Goal: Information Seeking & Learning: Learn about a topic

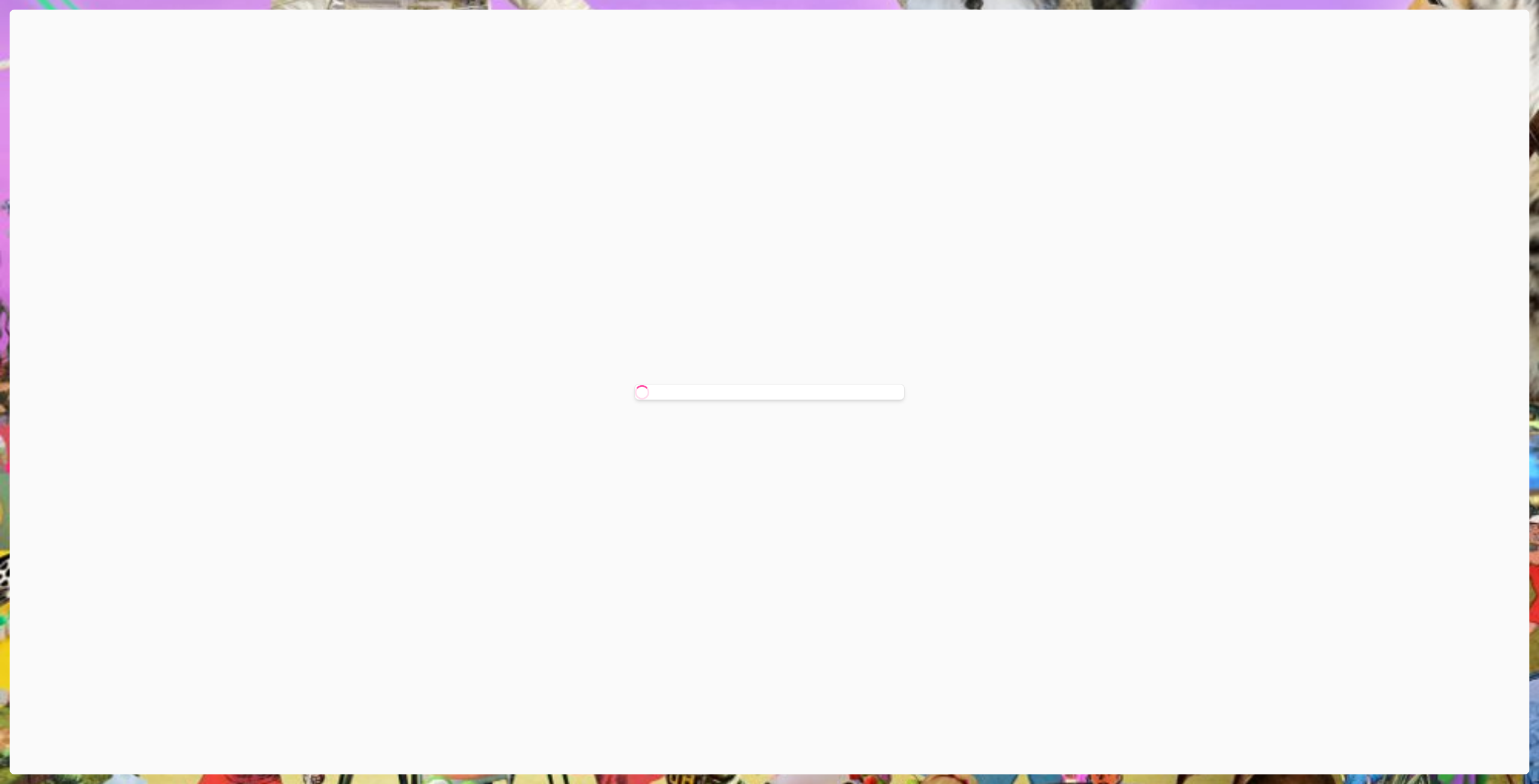
click at [637, 395] on icon at bounding box center [642, 392] width 21 height 21
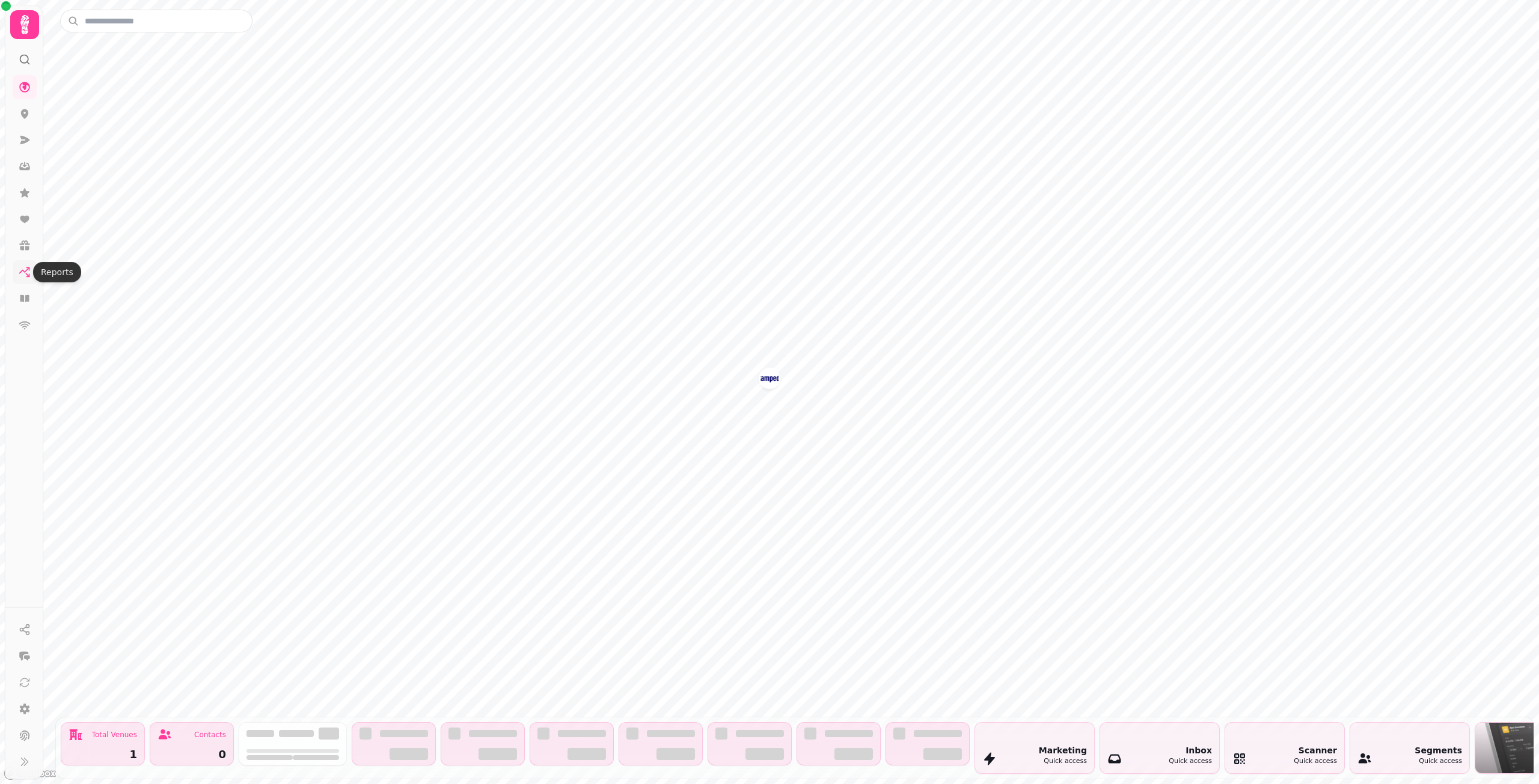
click at [21, 270] on icon at bounding box center [24, 272] width 12 height 12
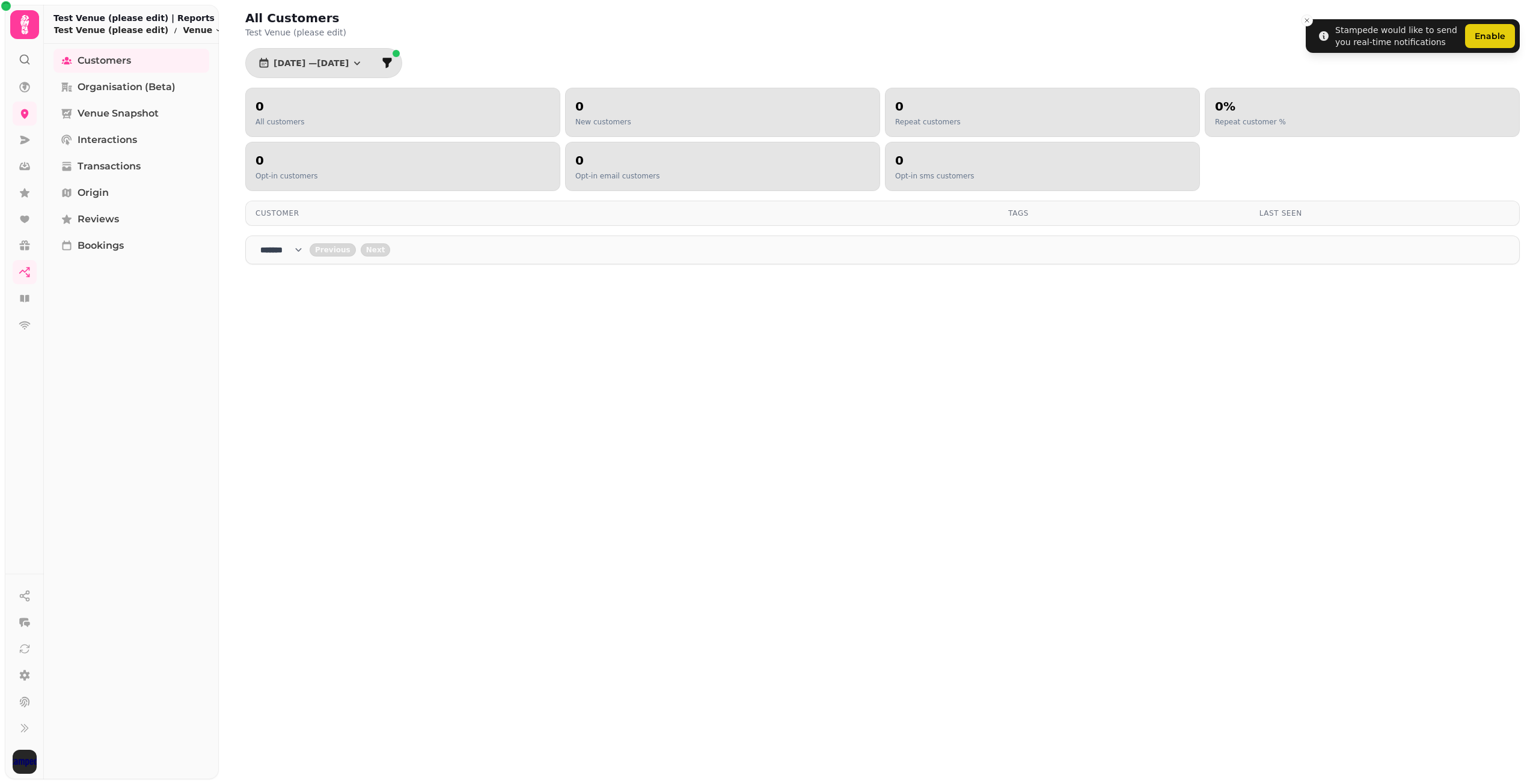
click at [274, 257] on nav "**** * **** ** **** ** **** ** **** *** **** *** **** *** Previous Next" at bounding box center [883, 250] width 1275 height 29
click at [296, 250] on select "**** * **** ** **** ** **** ** **** *** **** *** **** ***" at bounding box center [284, 250] width 49 height 12
select select "*"
click at [260, 244] on select "**** * **** ** **** ** **** ** **** *** **** *** **** ***" at bounding box center [284, 250] width 49 height 12
click at [120, 87] on span "Organisation (beta)" at bounding box center [126, 87] width 98 height 14
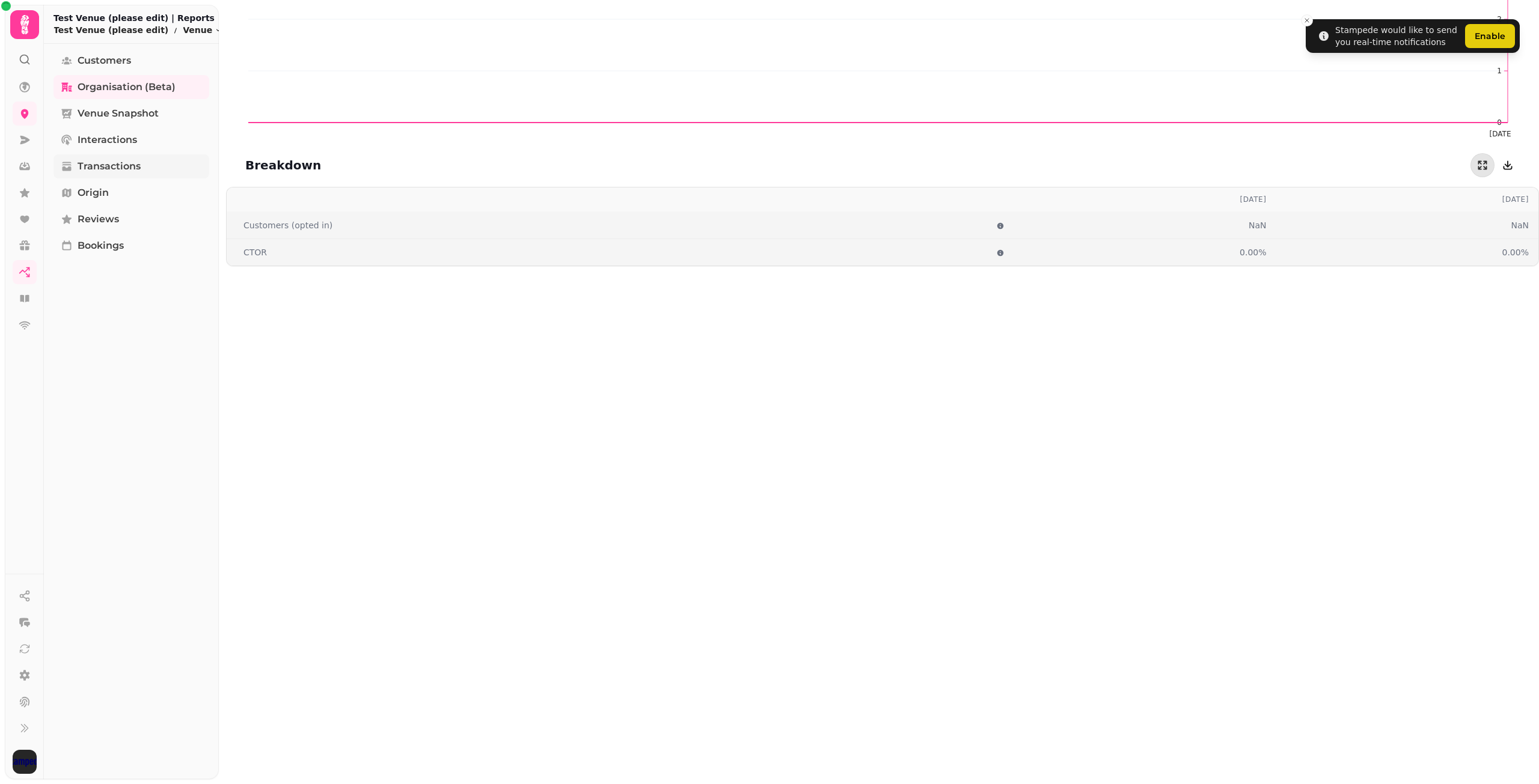
scroll to position [661, 0]
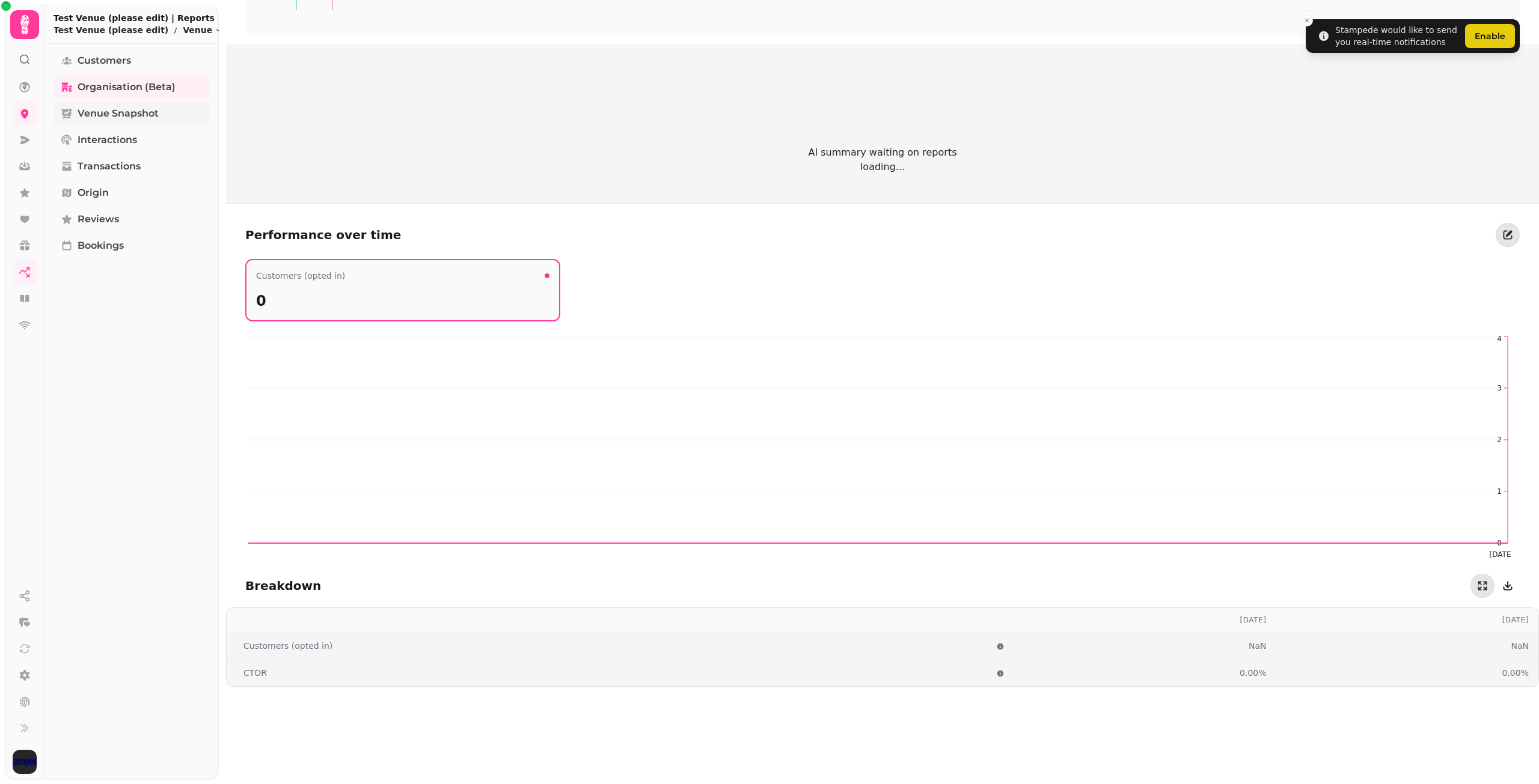
click at [164, 122] on link "Venue Snapshot" at bounding box center [132, 113] width 156 height 24
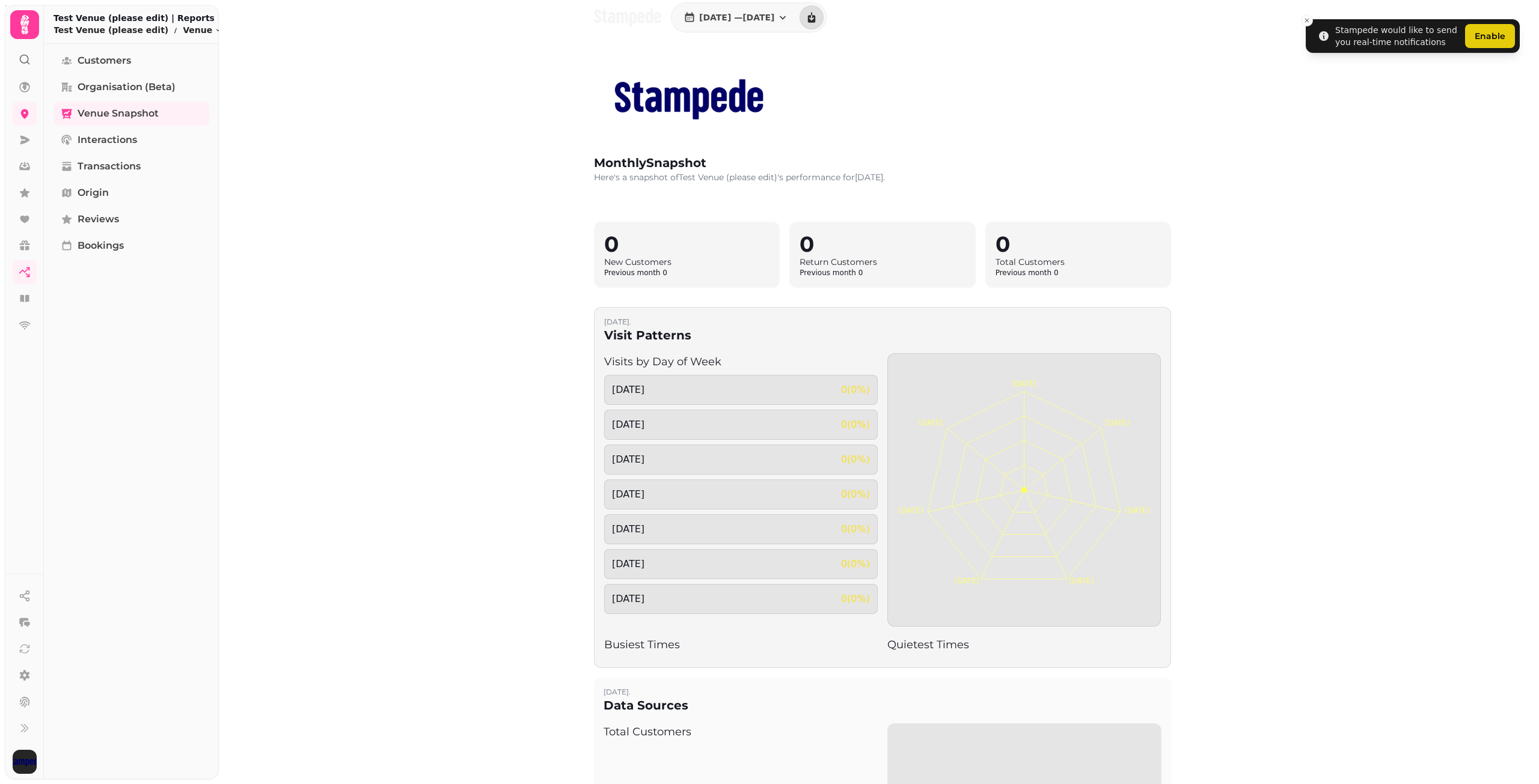
scroll to position [9, 0]
click at [126, 143] on span "Interactions" at bounding box center [107, 140] width 59 height 14
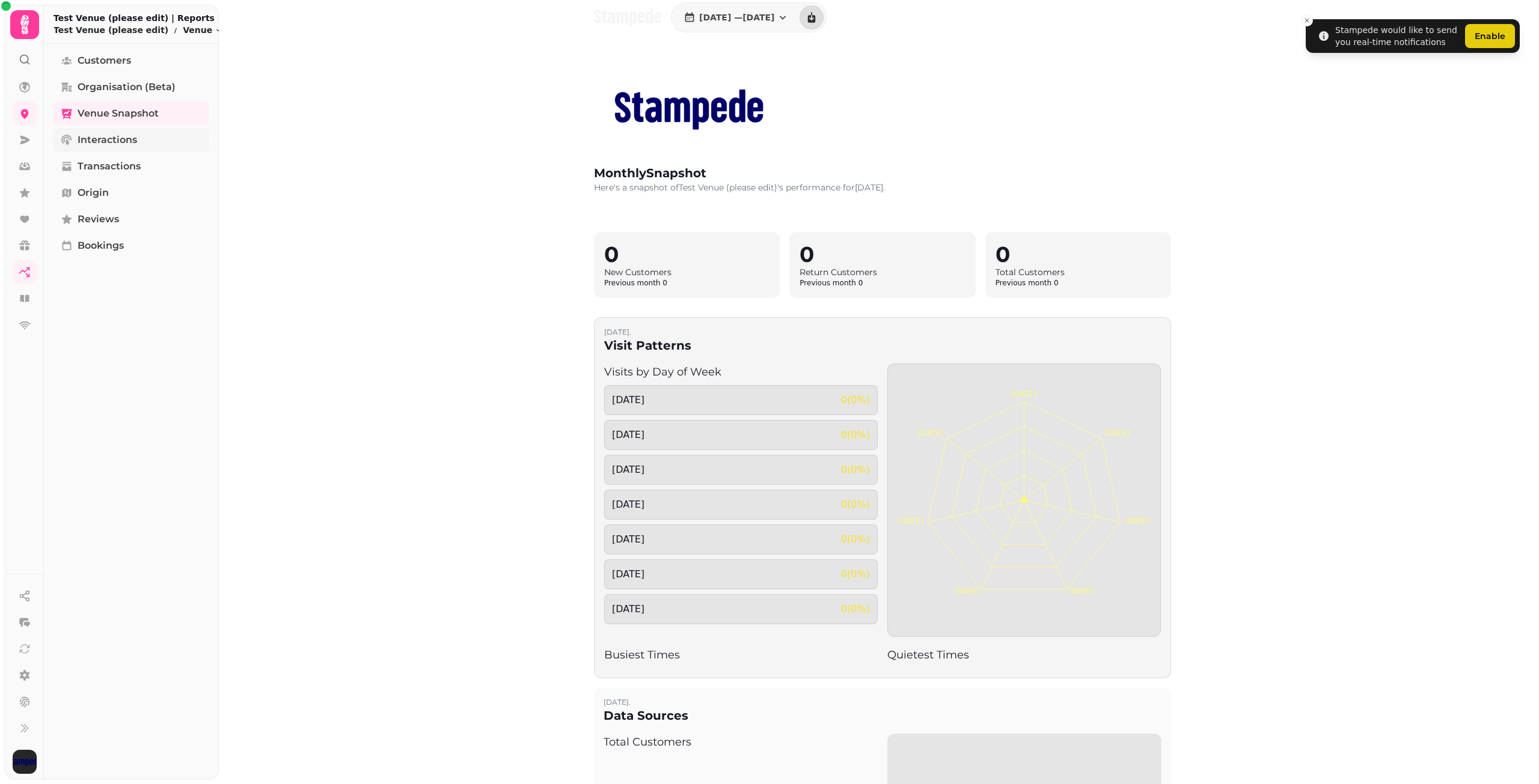
select select "**"
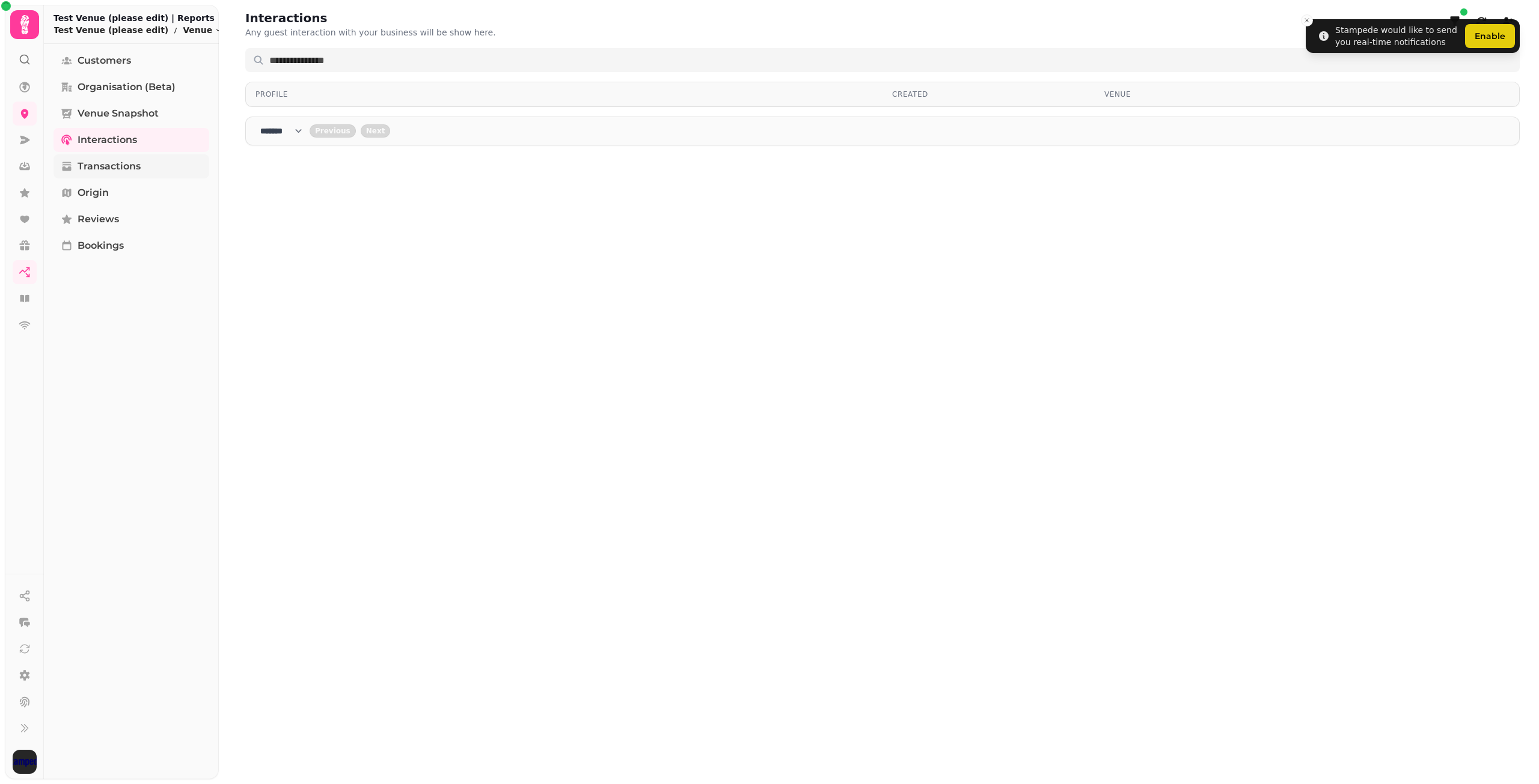
click at [128, 170] on span "Transactions" at bounding box center [109, 166] width 63 height 14
select select "**"
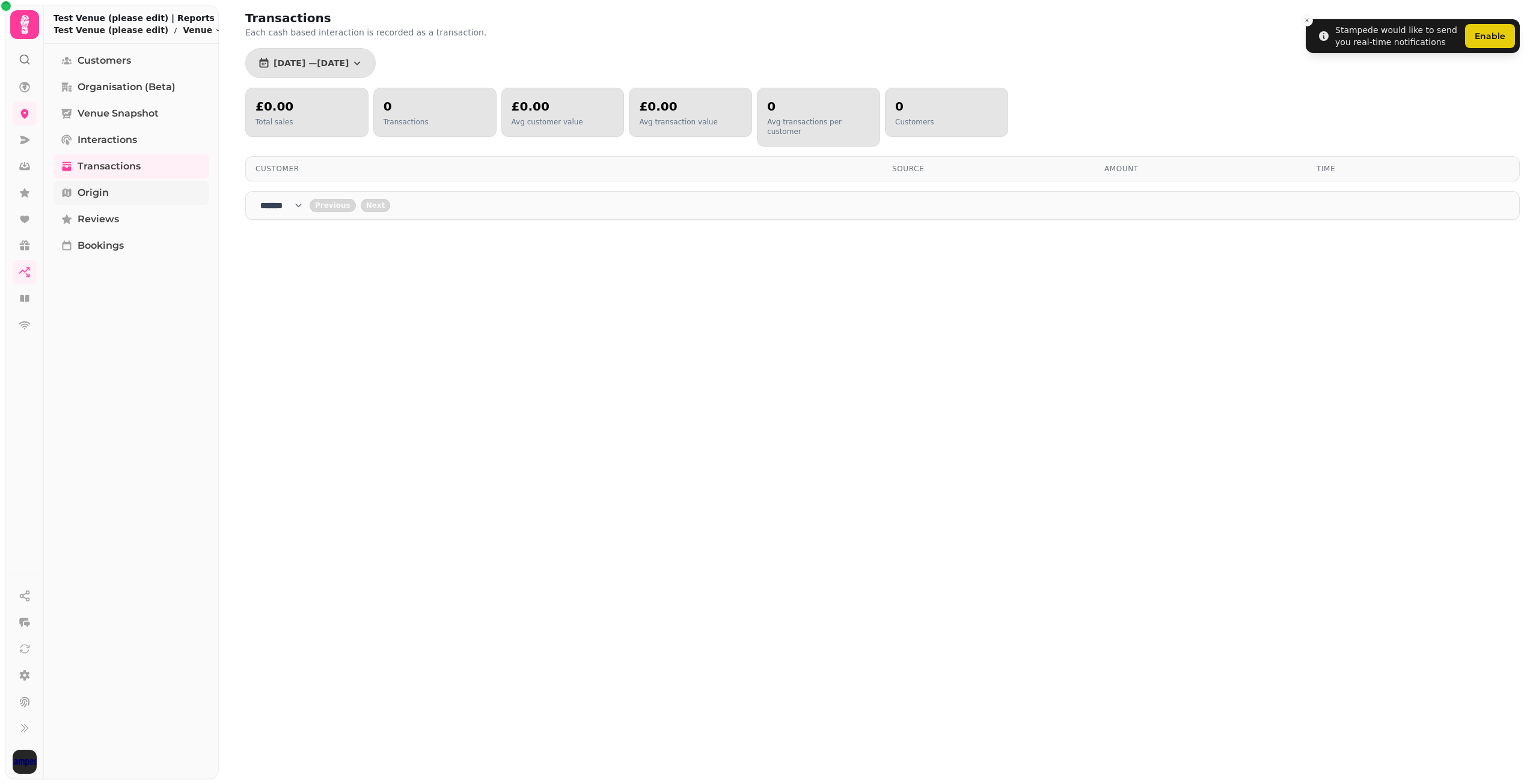
click at [115, 193] on link "Origin" at bounding box center [132, 192] width 156 height 24
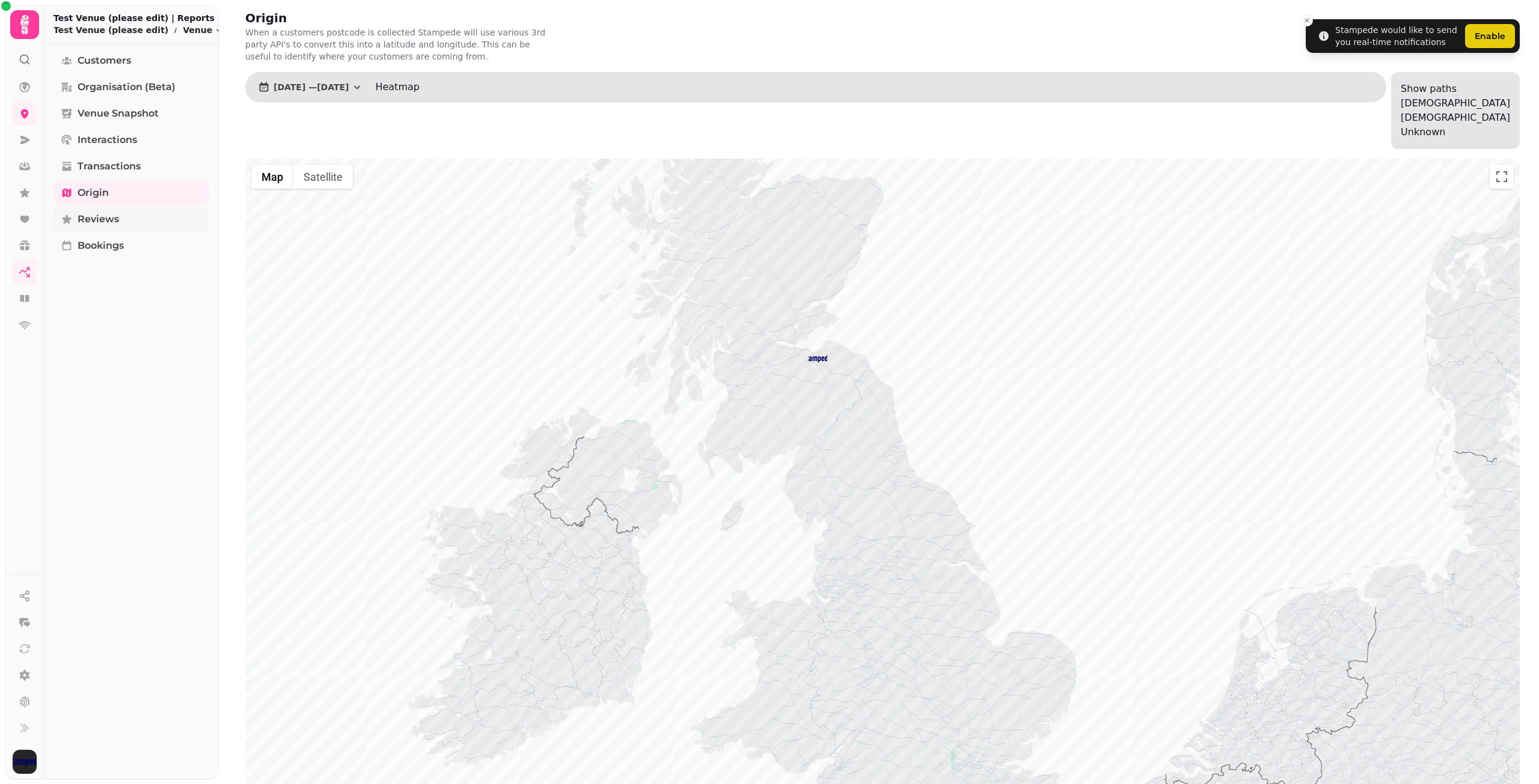
click at [106, 226] on span "Reviews" at bounding box center [98, 219] width 41 height 14
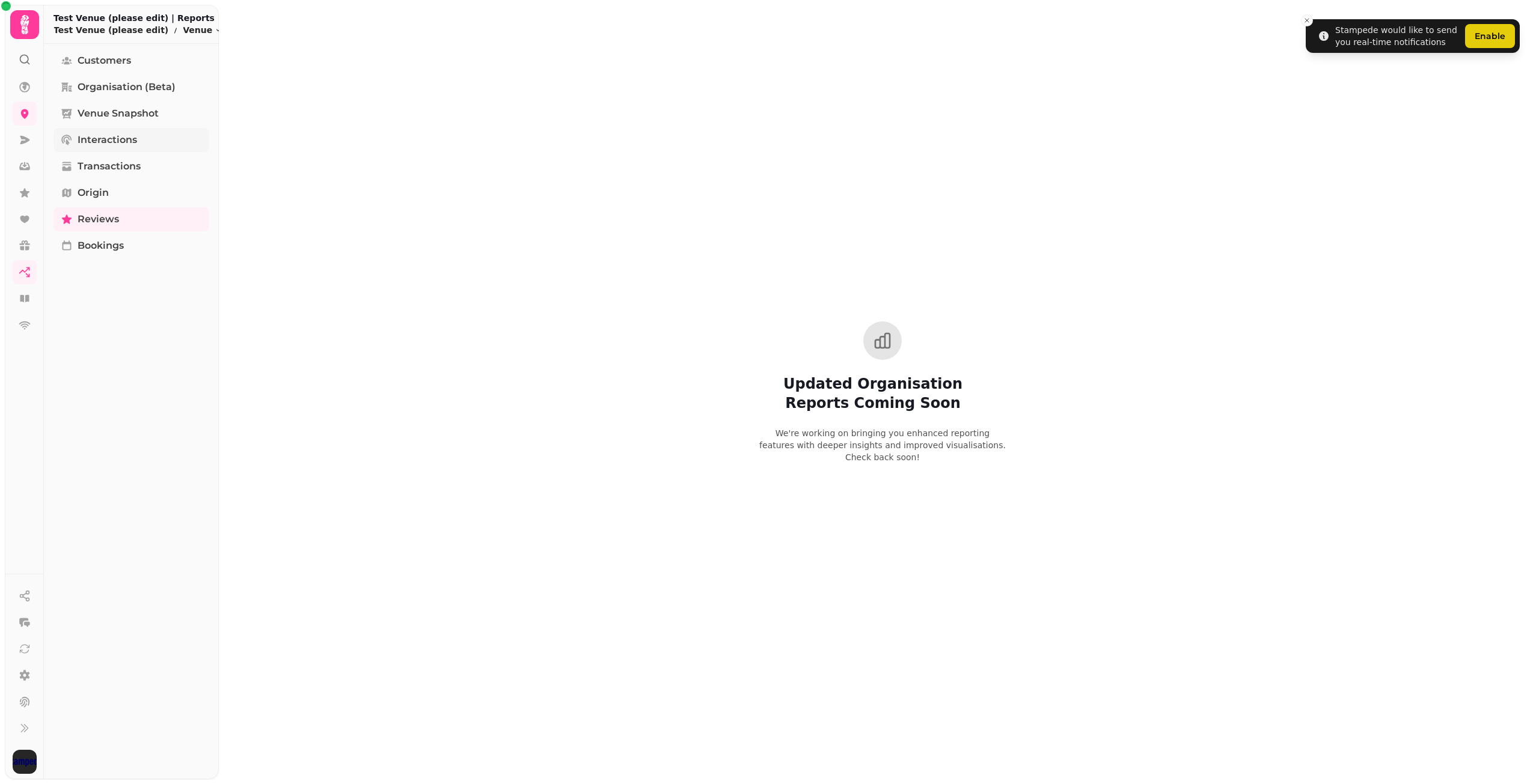
click at [127, 145] on span "Interactions" at bounding box center [107, 140] width 59 height 14
select select "**"
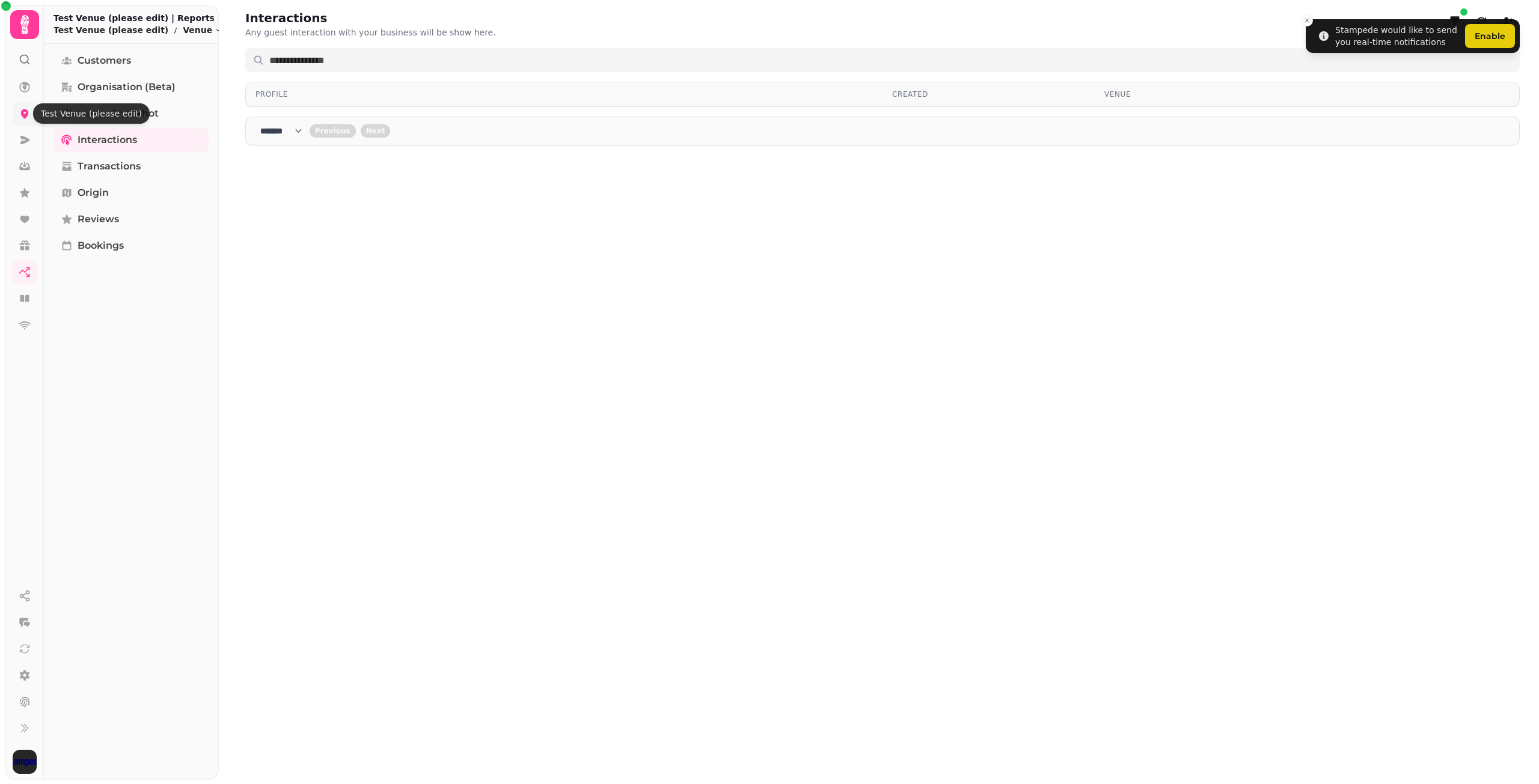
click at [29, 114] on icon at bounding box center [24, 113] width 12 height 12
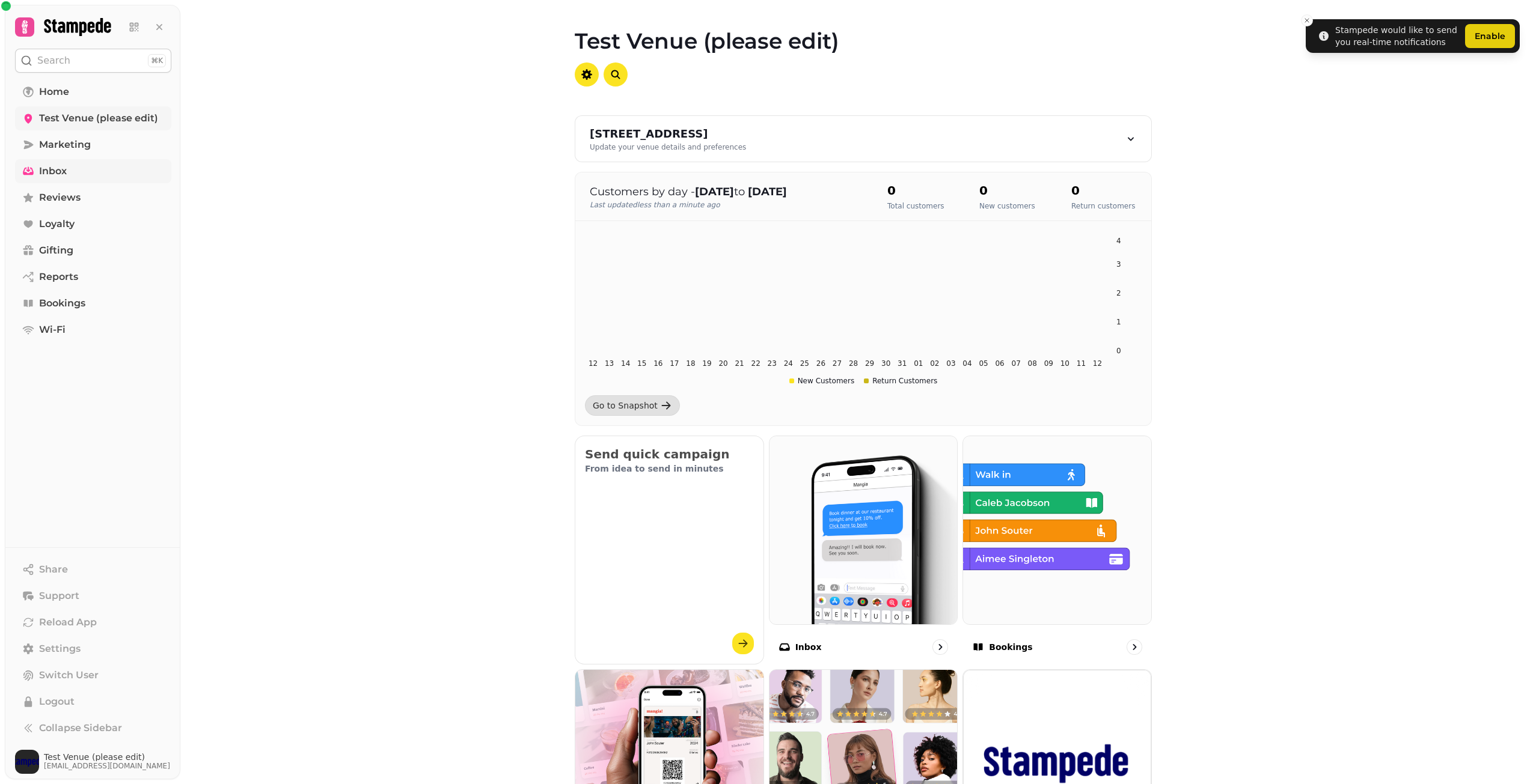
click at [82, 174] on link "Inbox" at bounding box center [93, 171] width 157 height 24
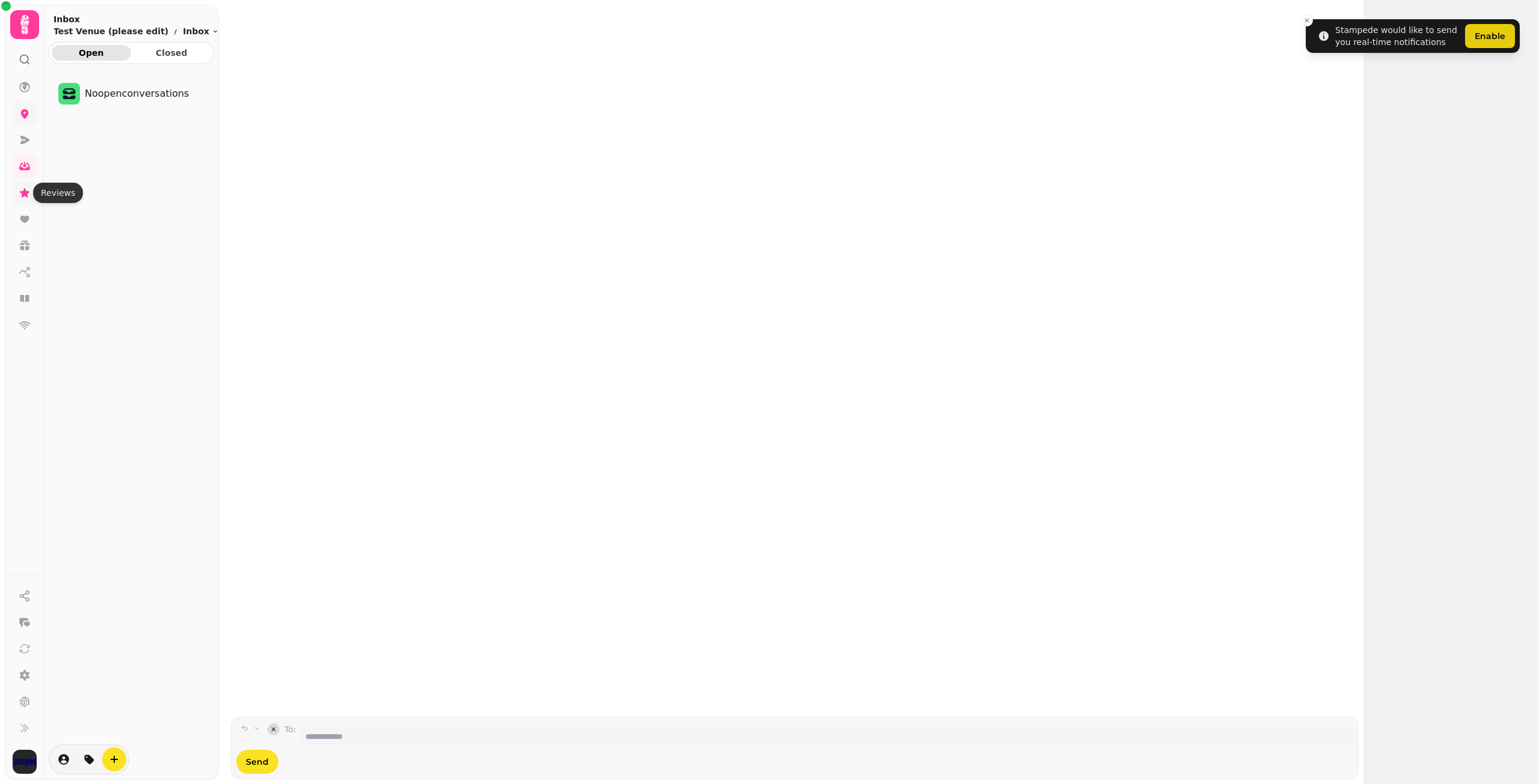
click at [21, 197] on icon at bounding box center [25, 192] width 10 height 9
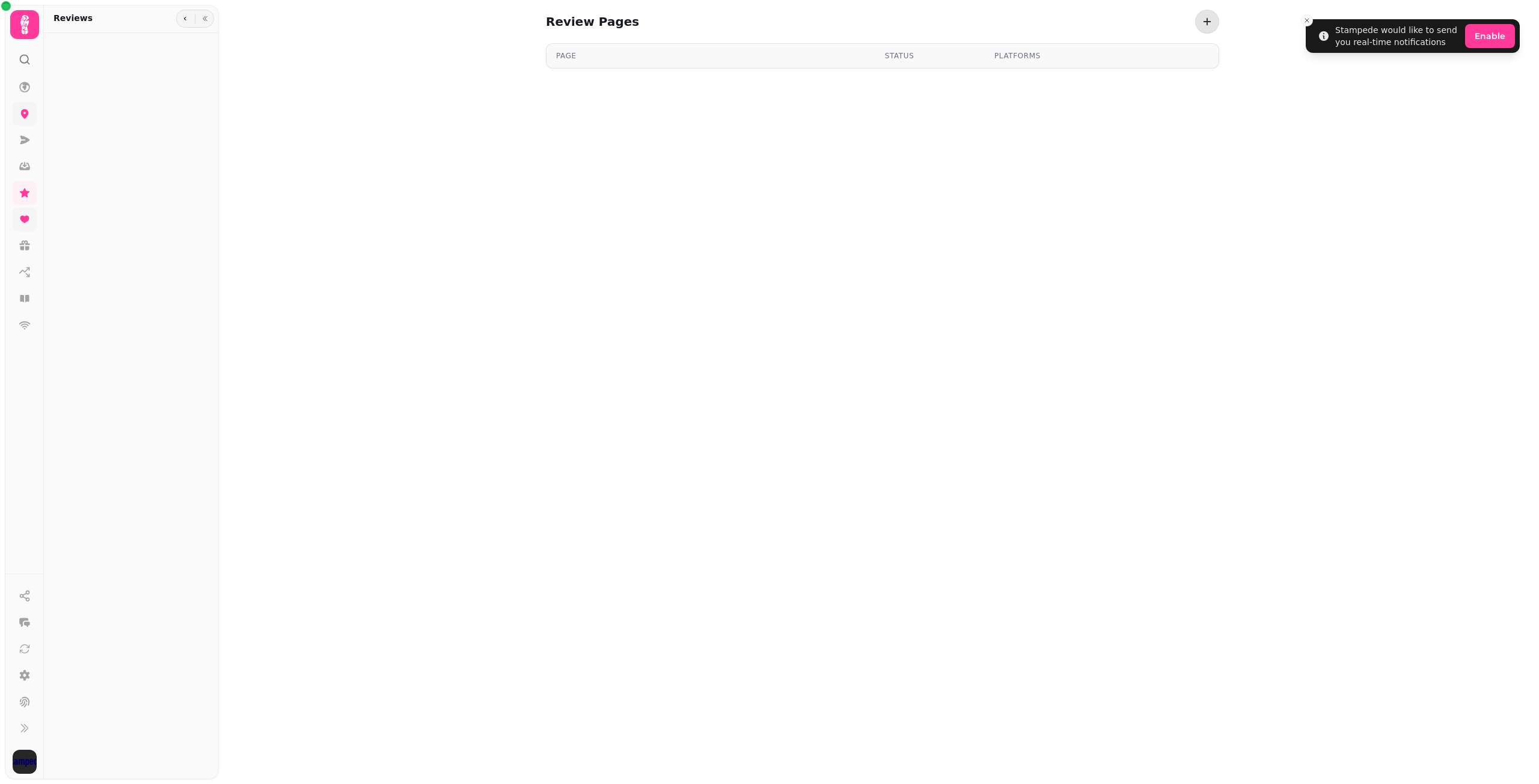
click at [28, 230] on link at bounding box center [24, 219] width 24 height 24
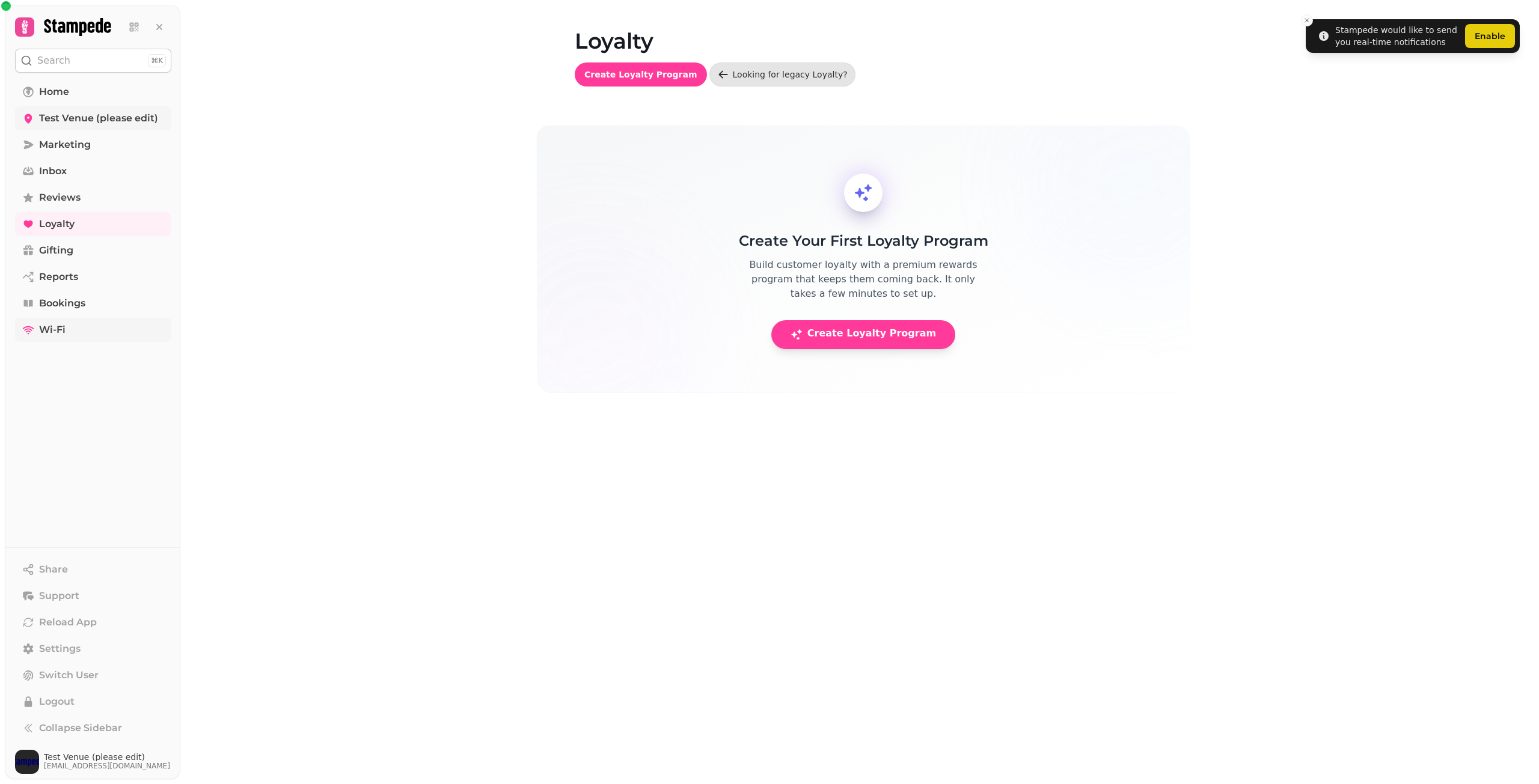
click at [83, 330] on link "Wi-Fi" at bounding box center [93, 330] width 157 height 24
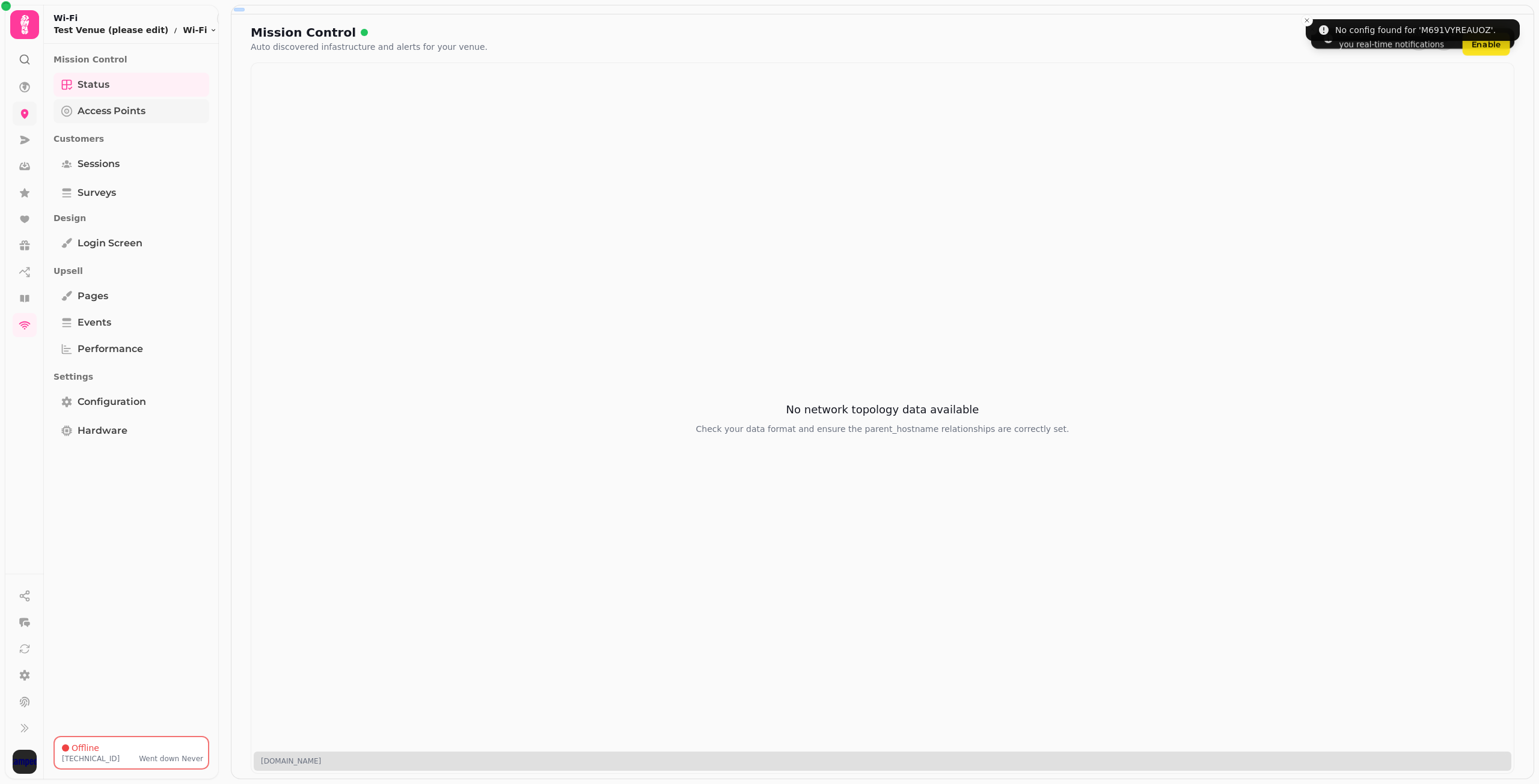
click at [131, 112] on span "Access Points" at bounding box center [111, 111] width 68 height 14
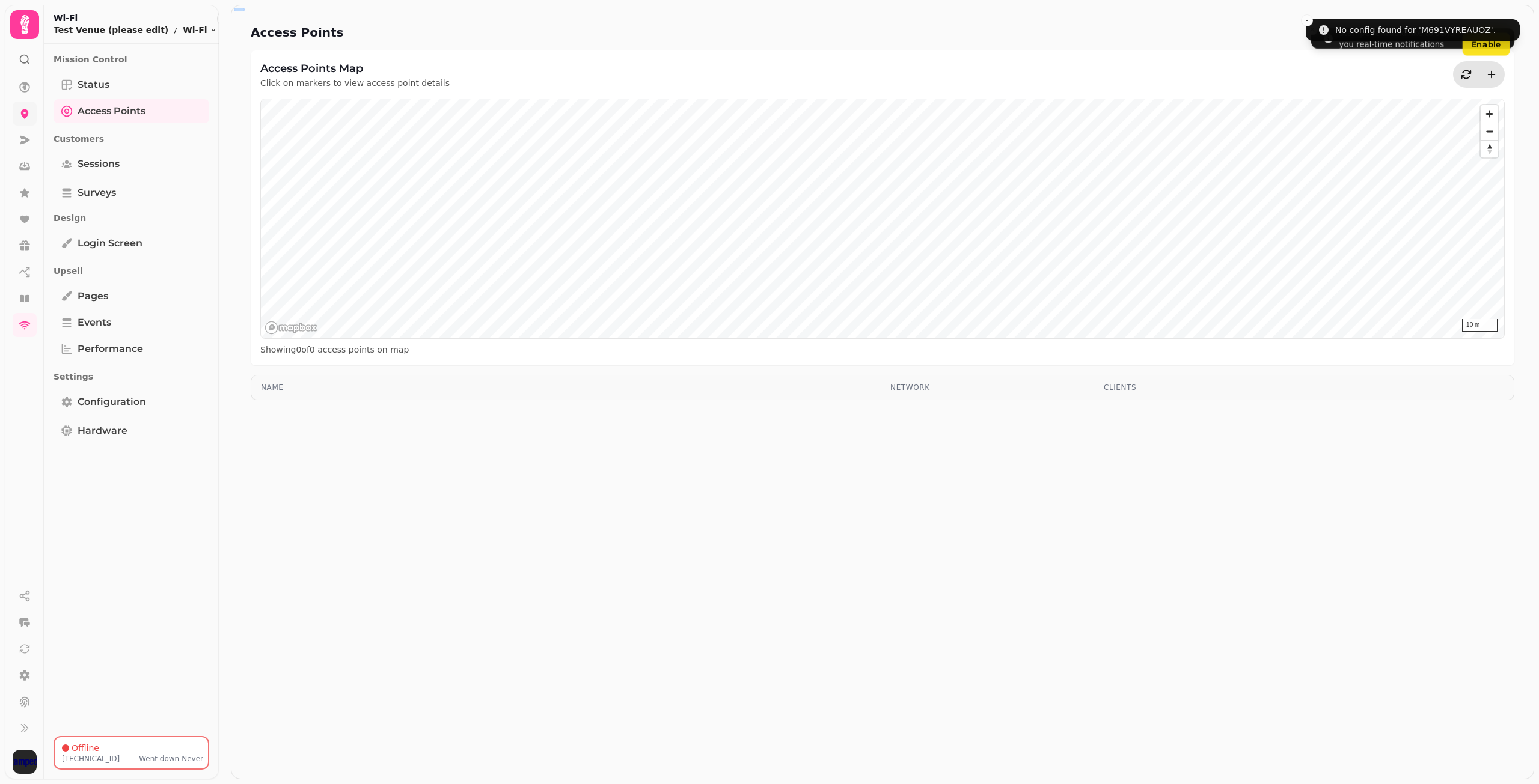
click at [26, 24] on icon at bounding box center [25, 25] width 8 height 19
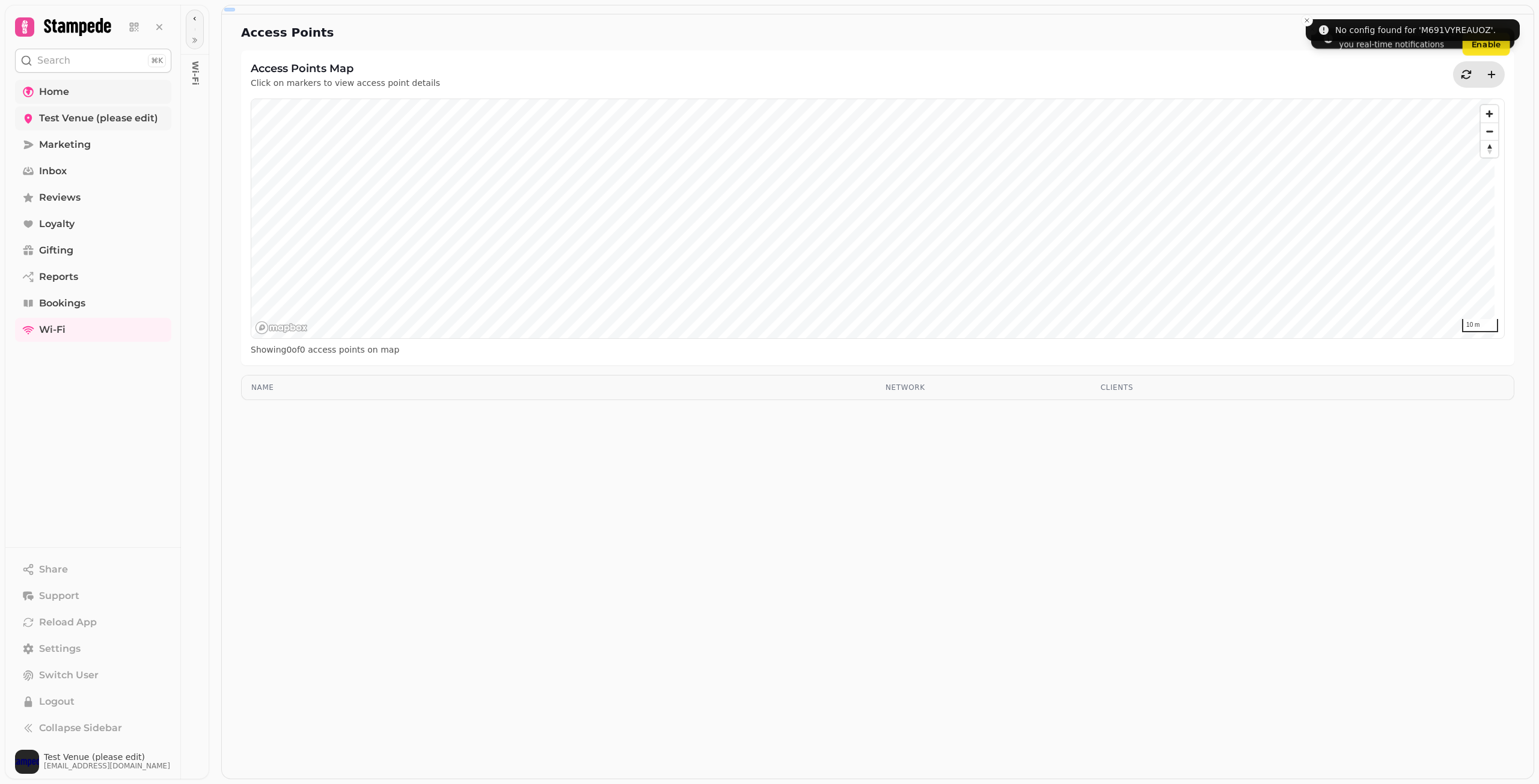
click at [90, 94] on link "Home" at bounding box center [93, 92] width 157 height 24
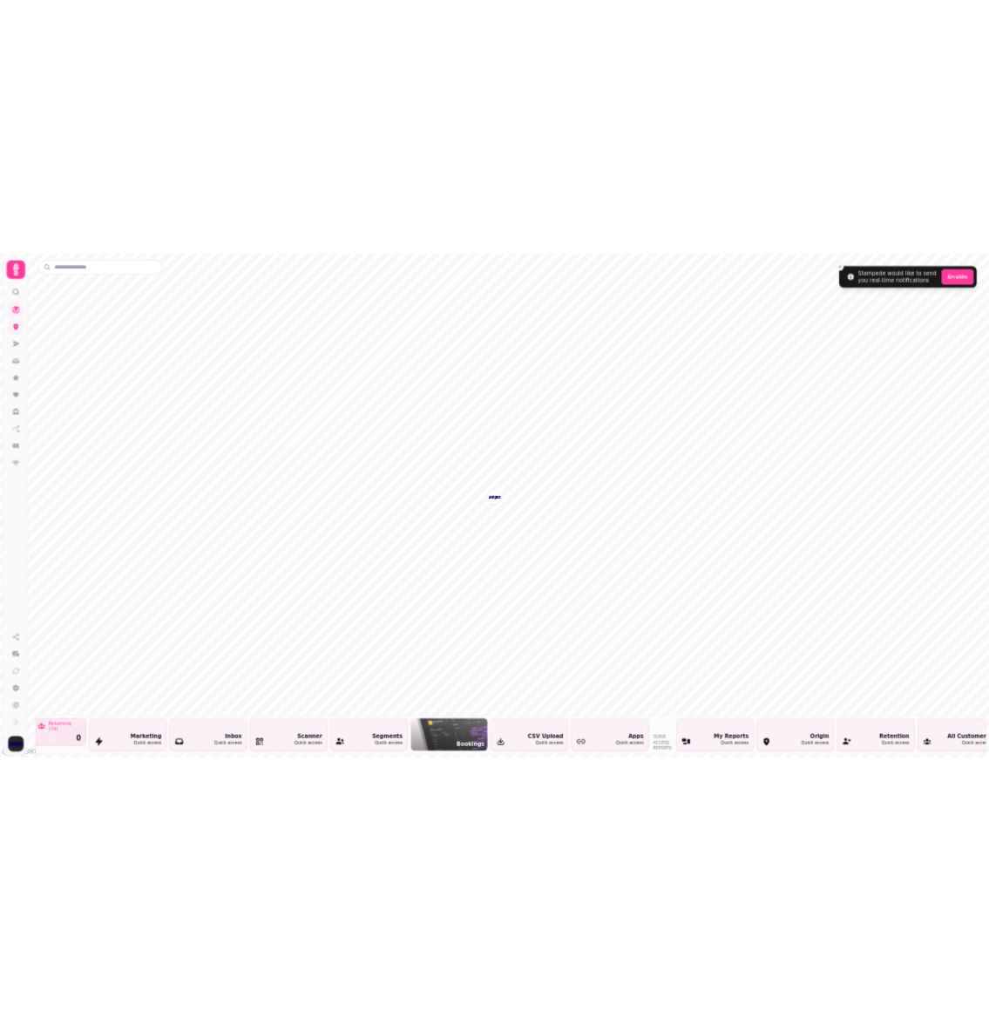
scroll to position [0, 968]
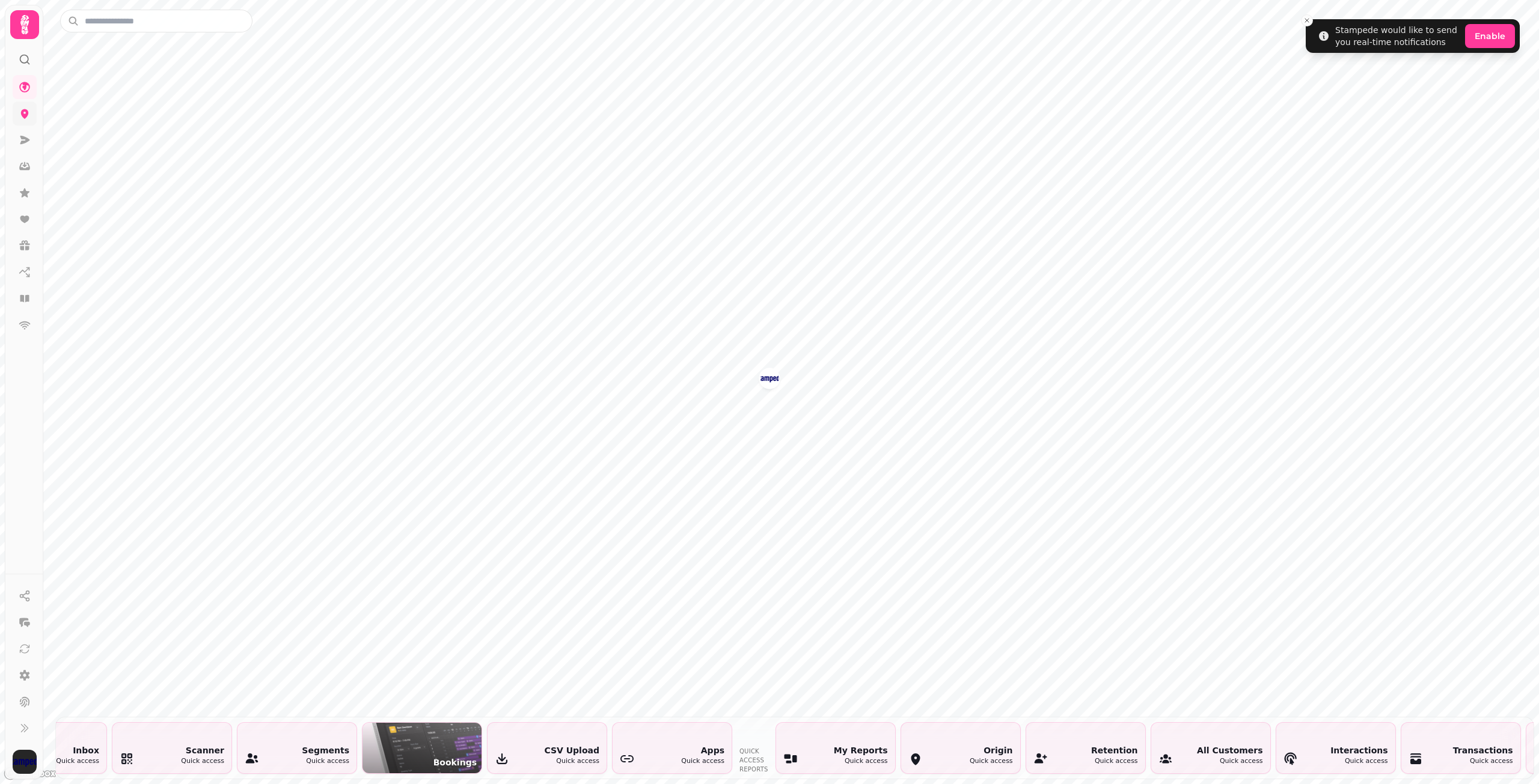
click at [854, 723] on div "My Reports Quick access" at bounding box center [835, 747] width 119 height 50
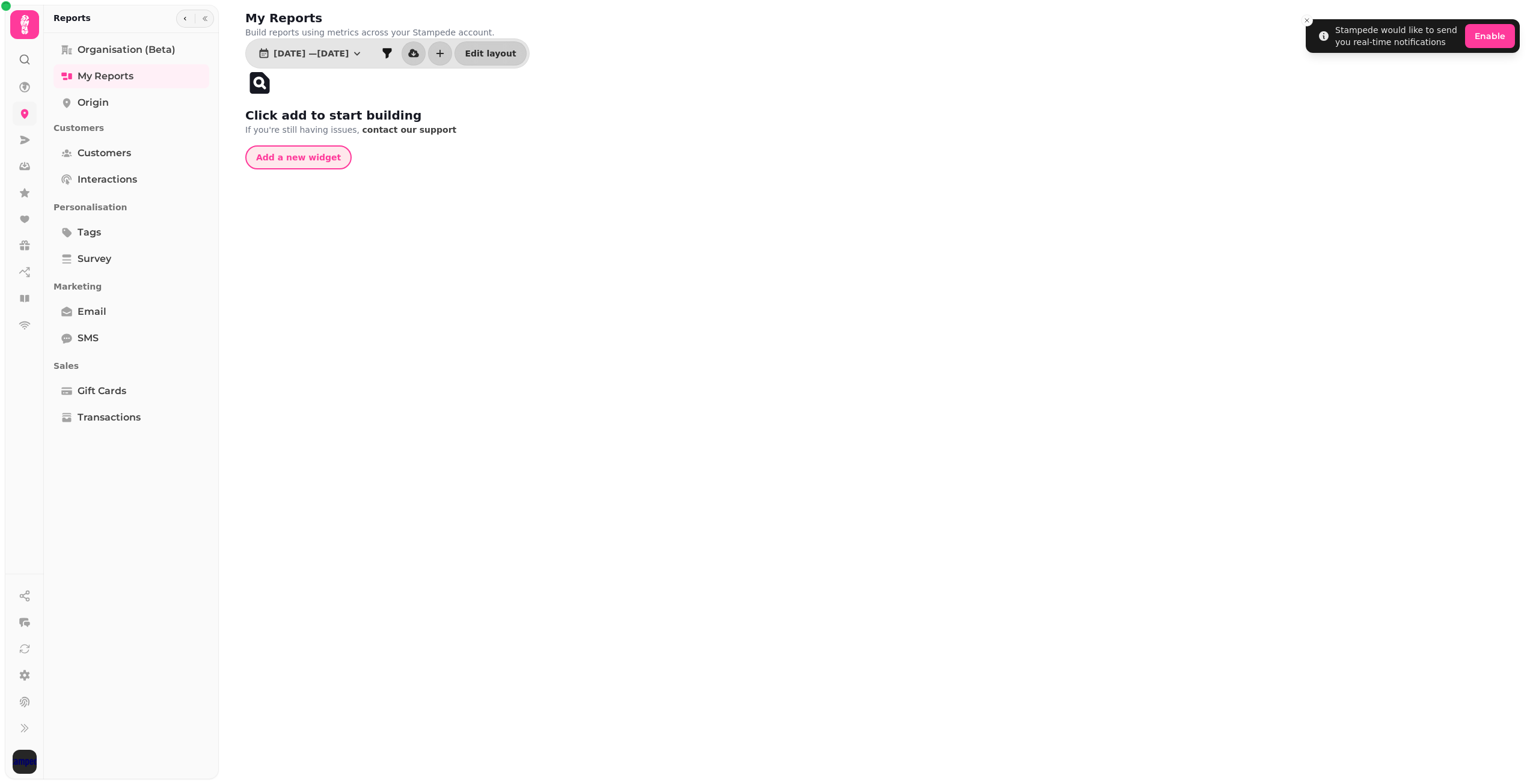
click at [266, 161] on span "Add a new widget" at bounding box center [298, 157] width 85 height 8
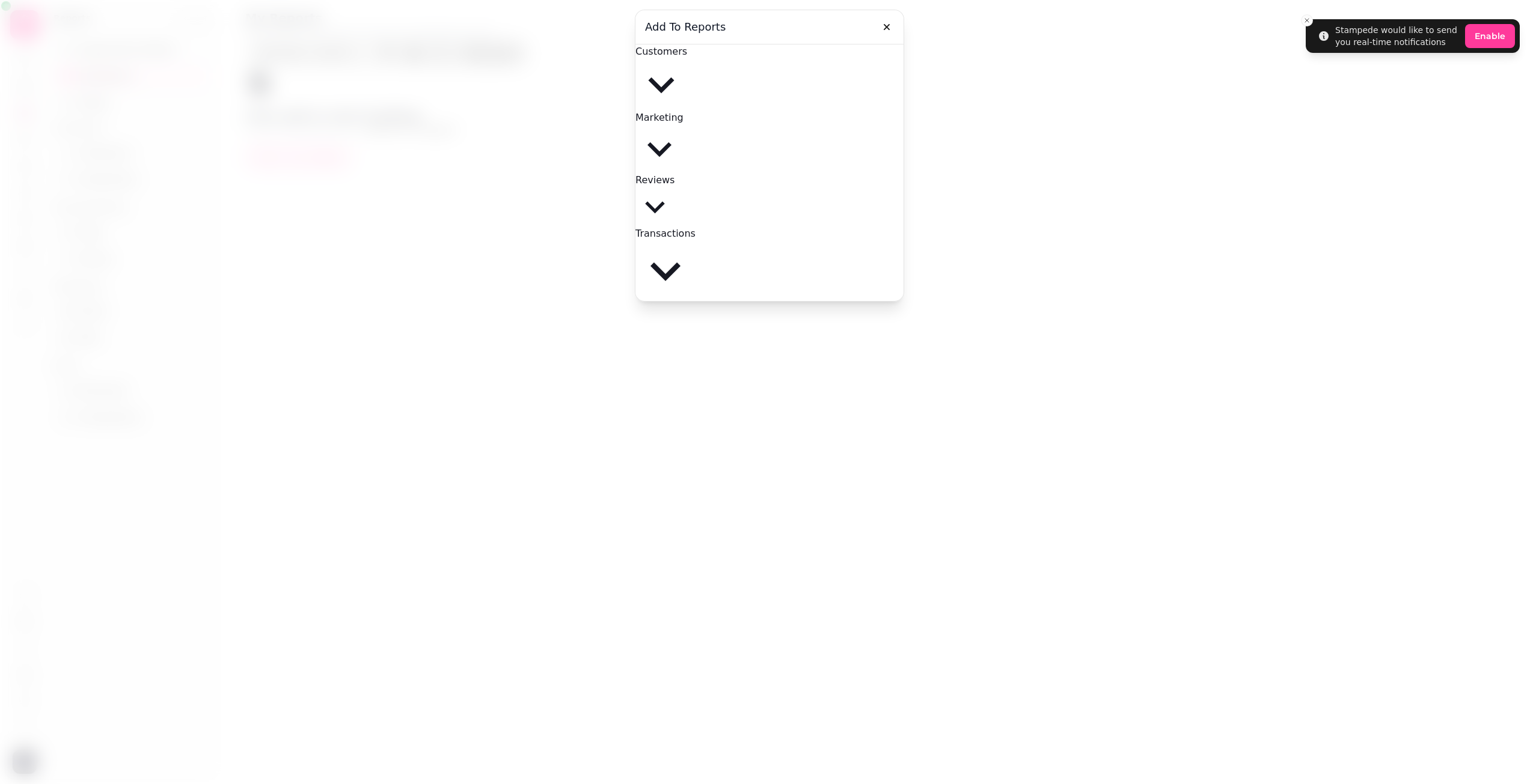
click at [687, 57] on span "Customers" at bounding box center [661, 51] width 52 height 12
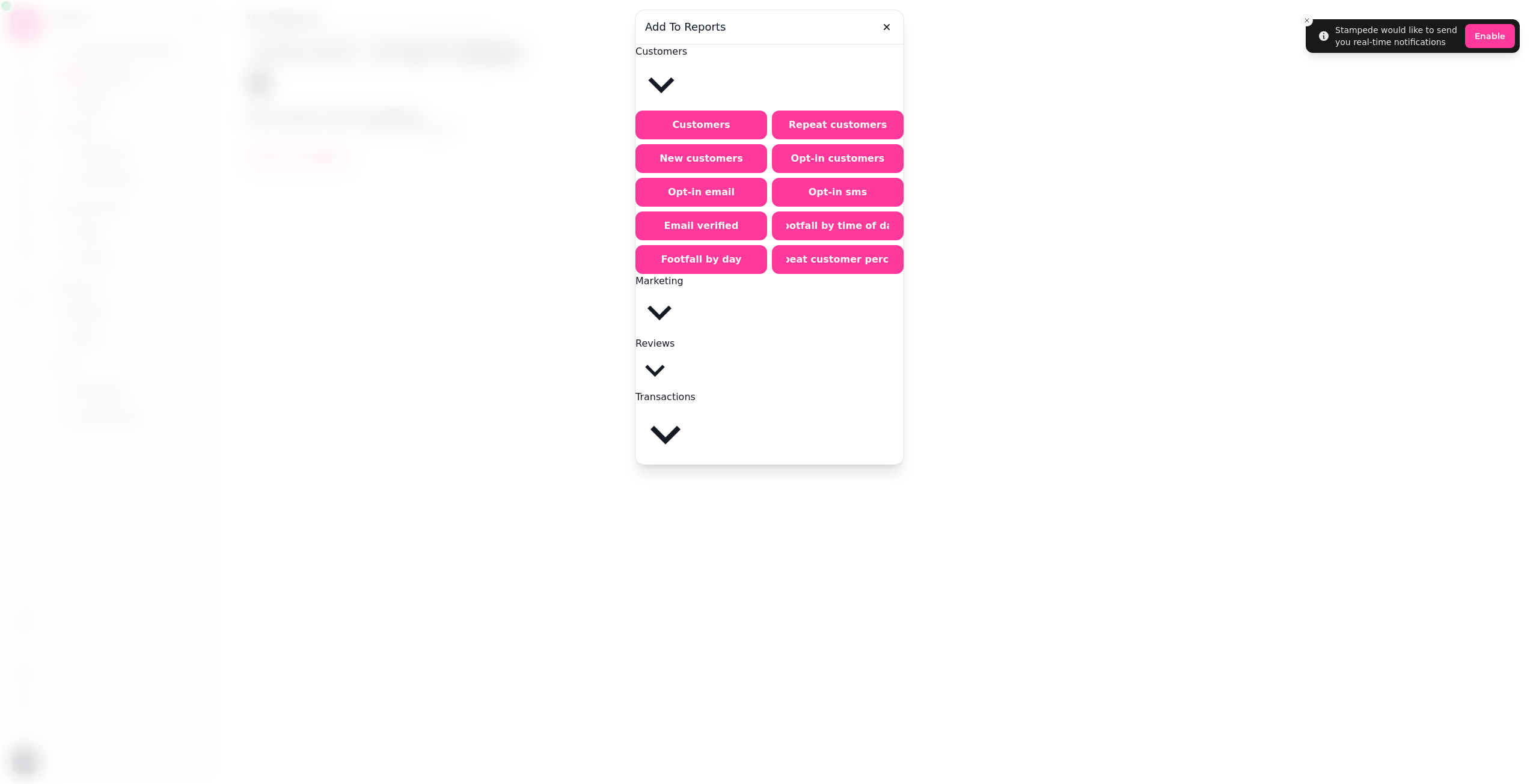
click at [675, 336] on button "Reviews" at bounding box center [655, 363] width 39 height 54
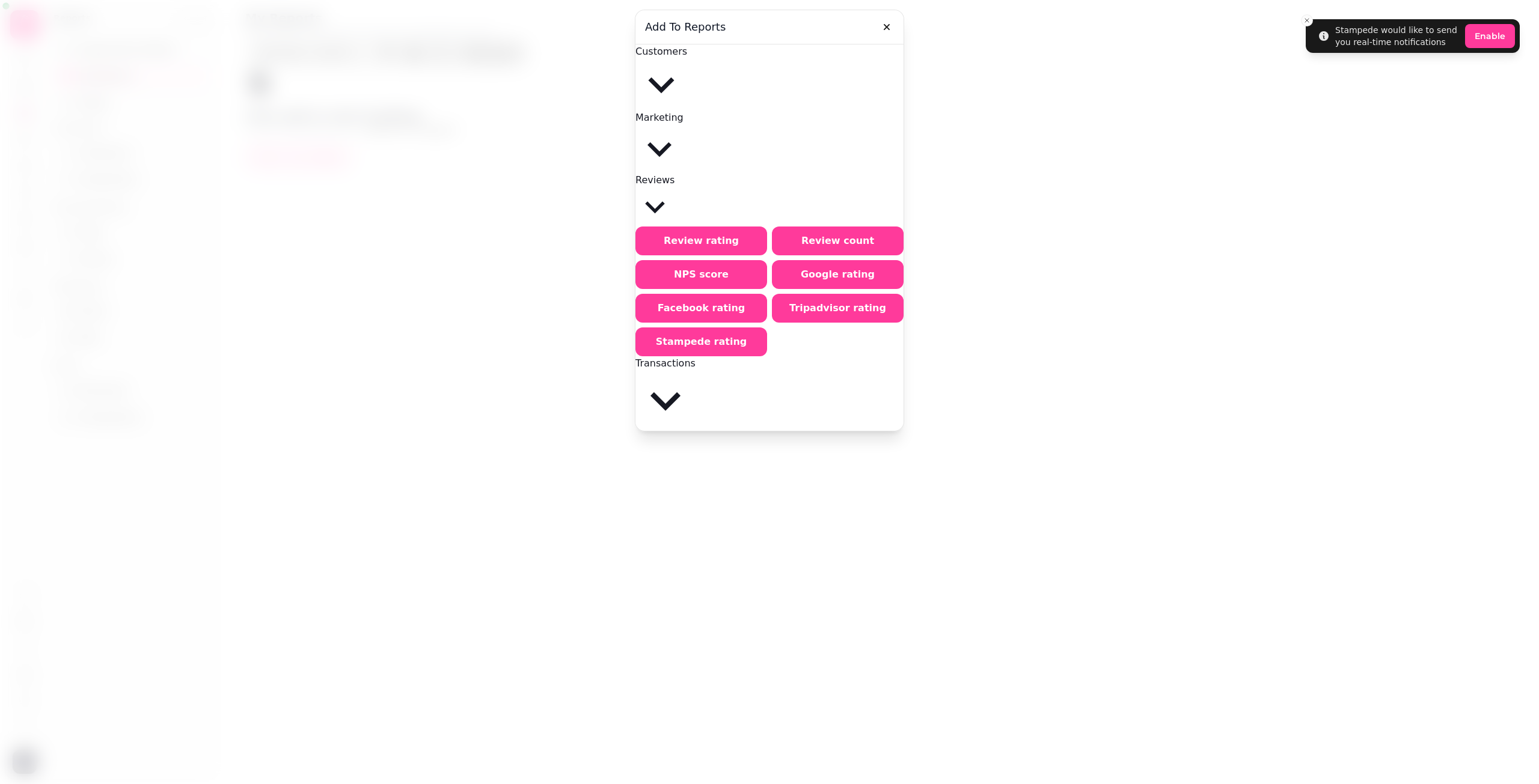
click at [684, 110] on button "Marketing" at bounding box center [659, 141] width 48 height 63
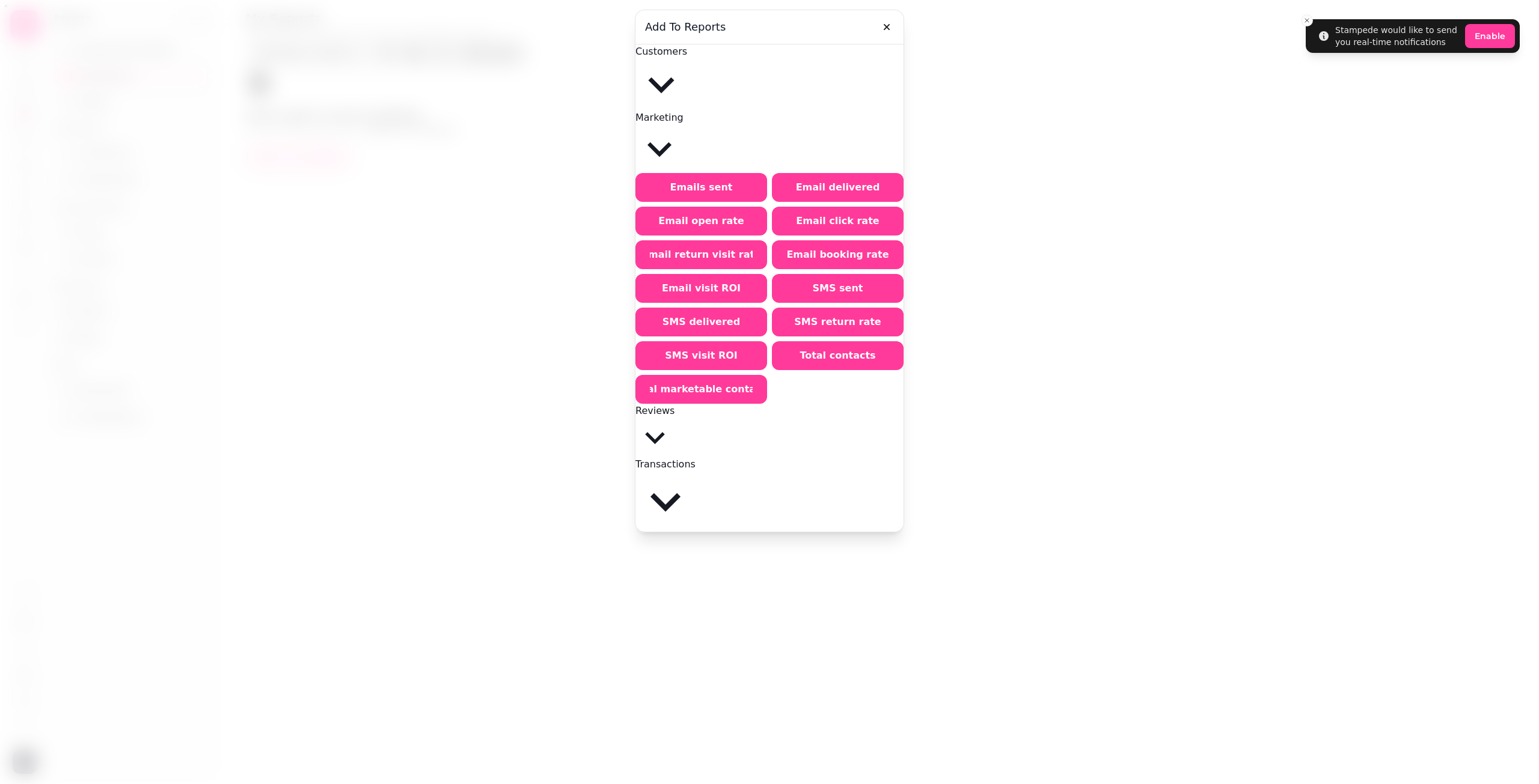
click at [687, 71] on button "Customers" at bounding box center [661, 77] width 52 height 66
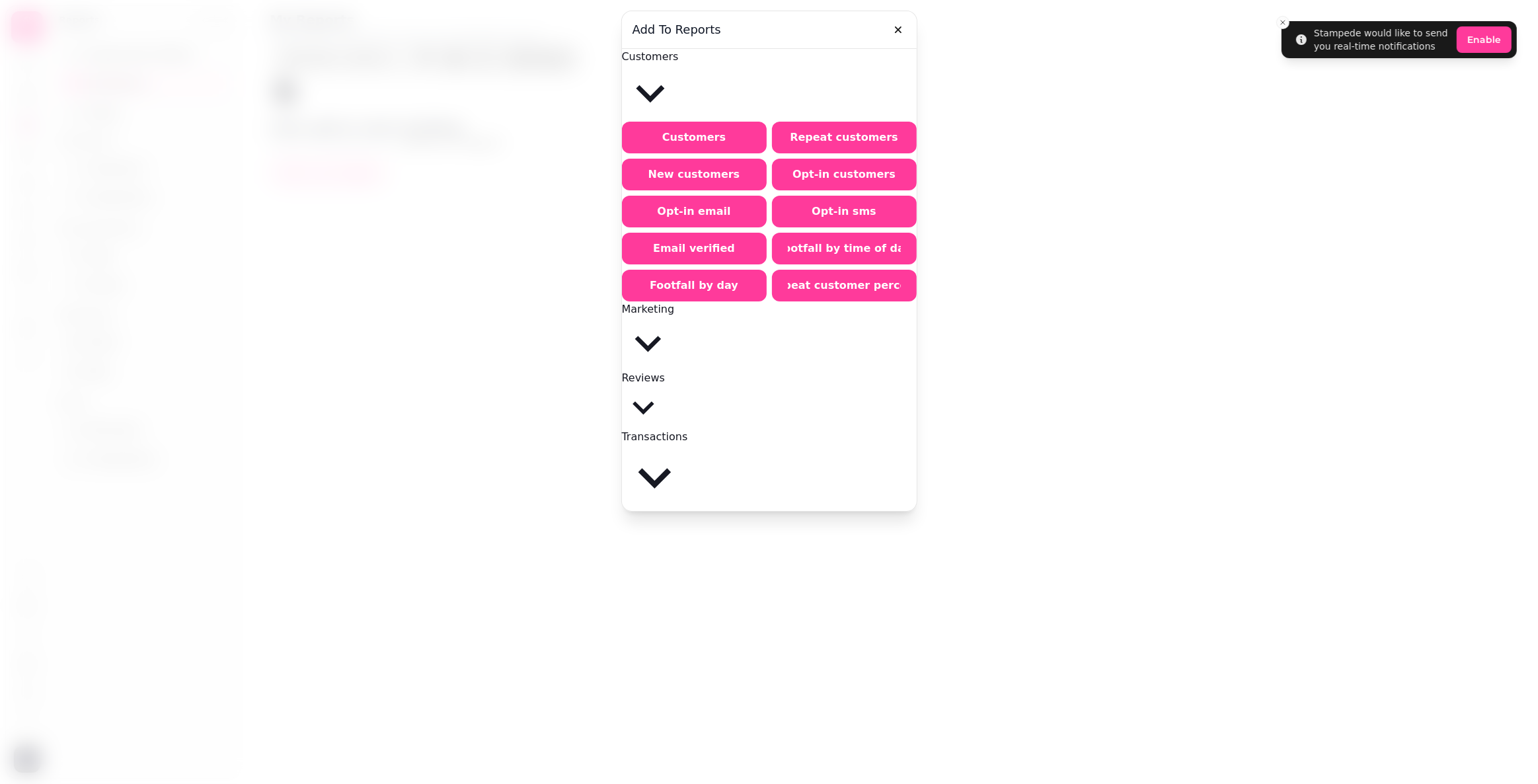
click at [675, 303] on span "Marketing" at bounding box center [648, 309] width 53 height 13
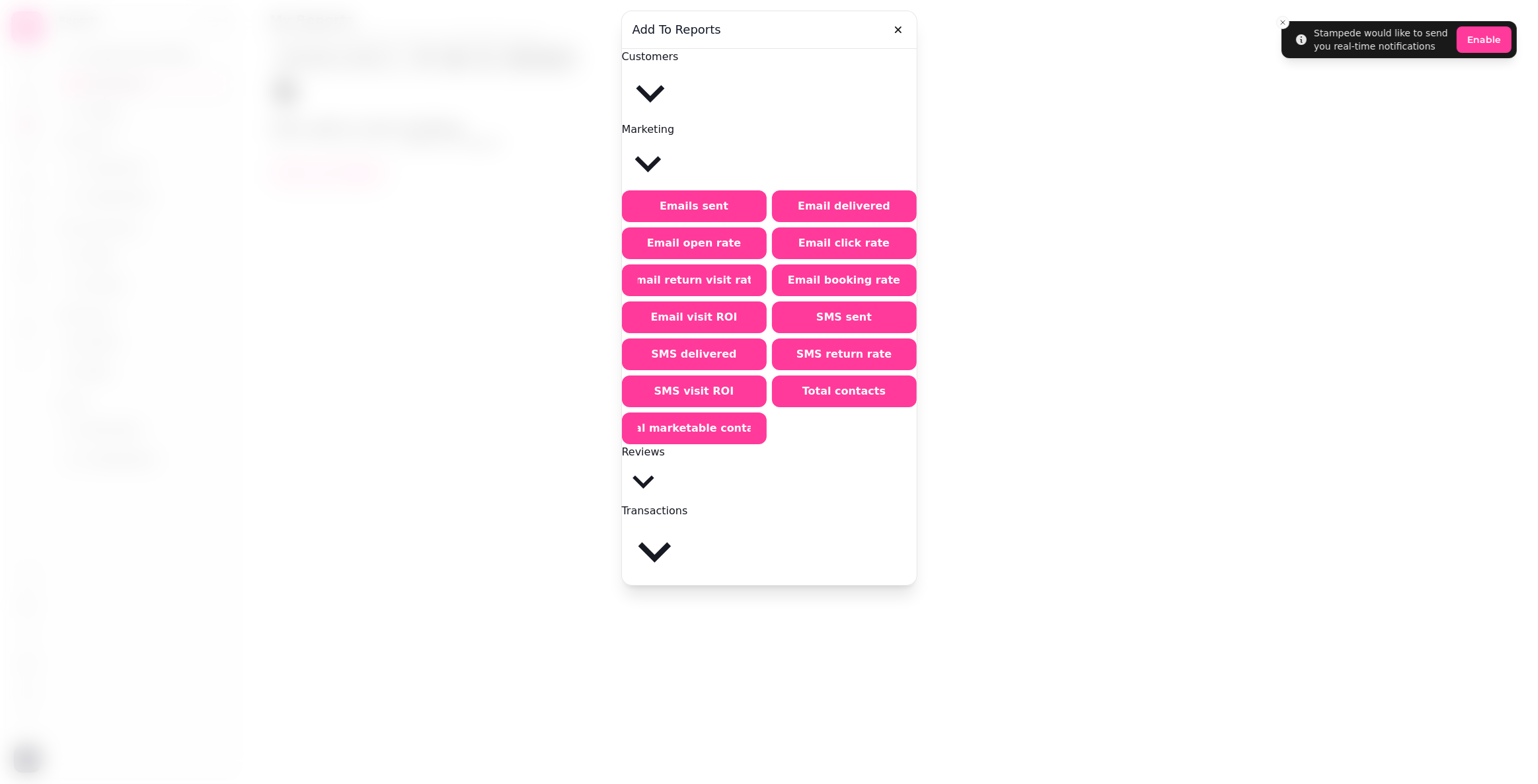
click at [665, 445] on span "Reviews" at bounding box center [643, 451] width 43 height 13
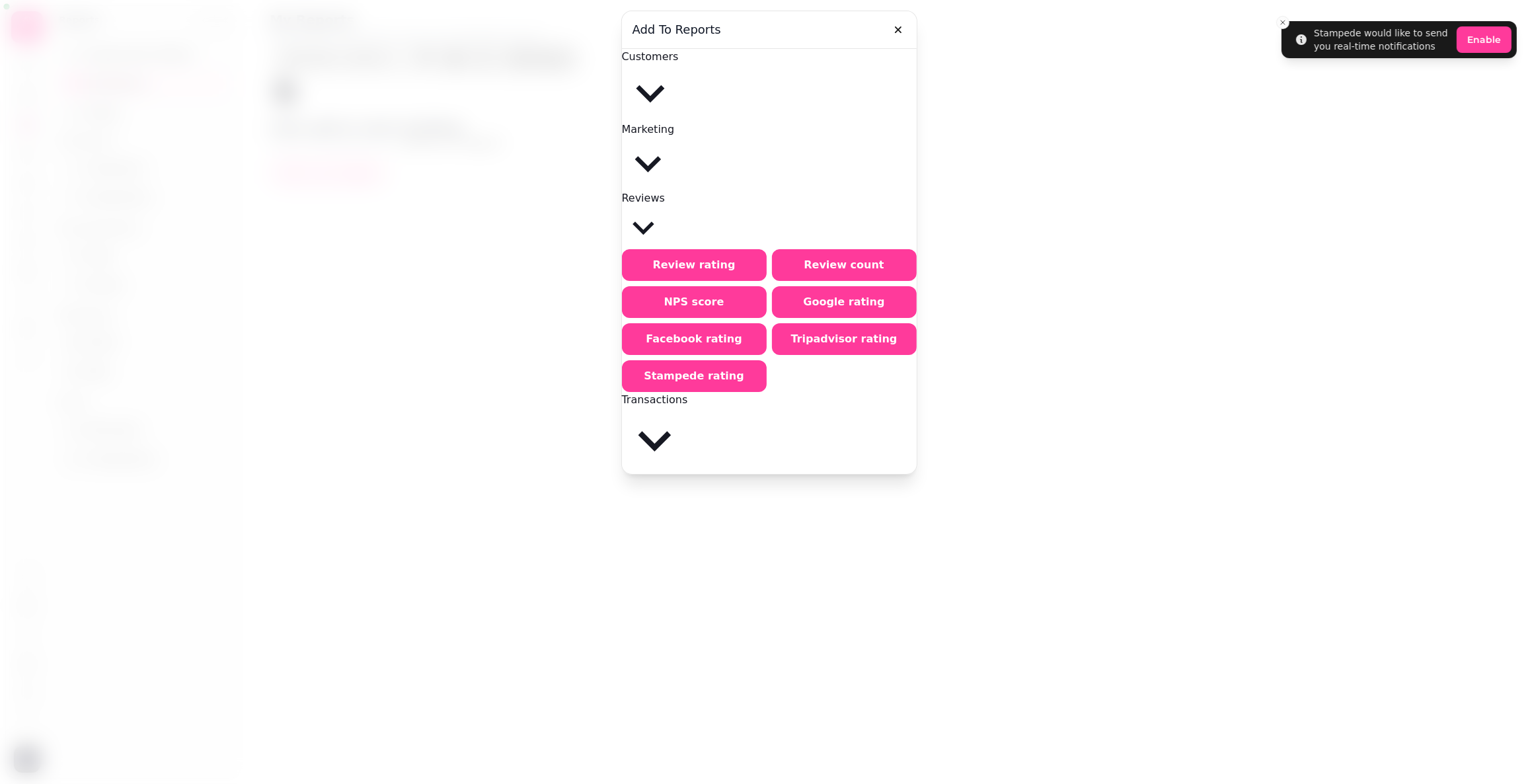
click at [688, 394] on span "Transactions" at bounding box center [654, 400] width 66 height 13
